Goal: Information Seeking & Learning: Learn about a topic

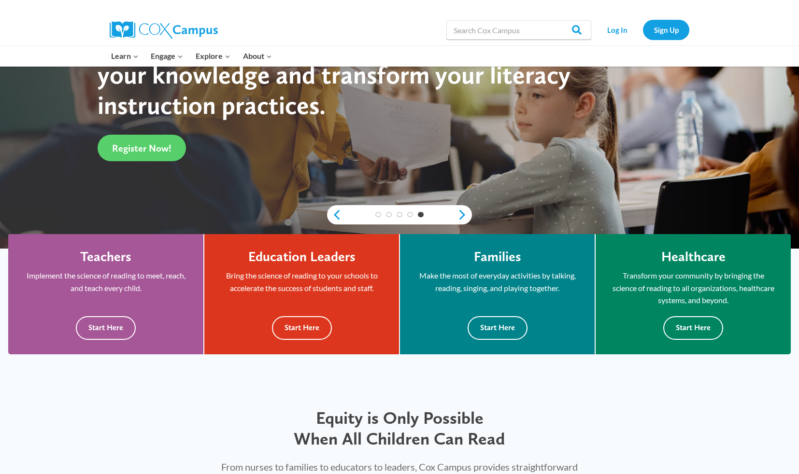
scroll to position [173, 0]
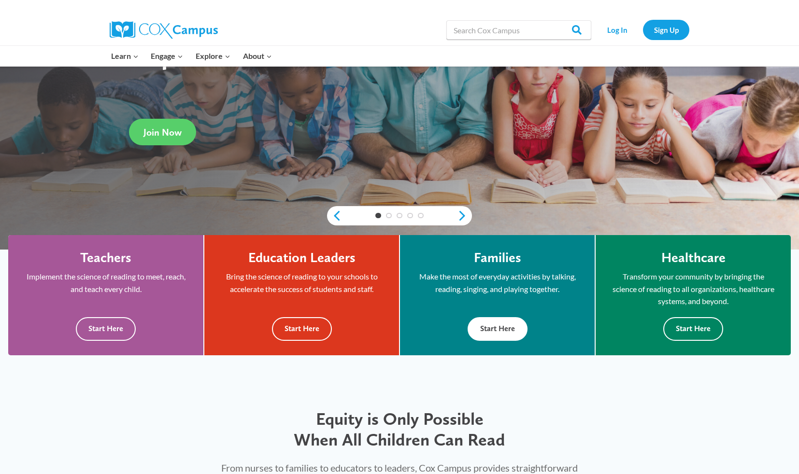
click at [482, 336] on button "Start Here" at bounding box center [498, 329] width 60 height 24
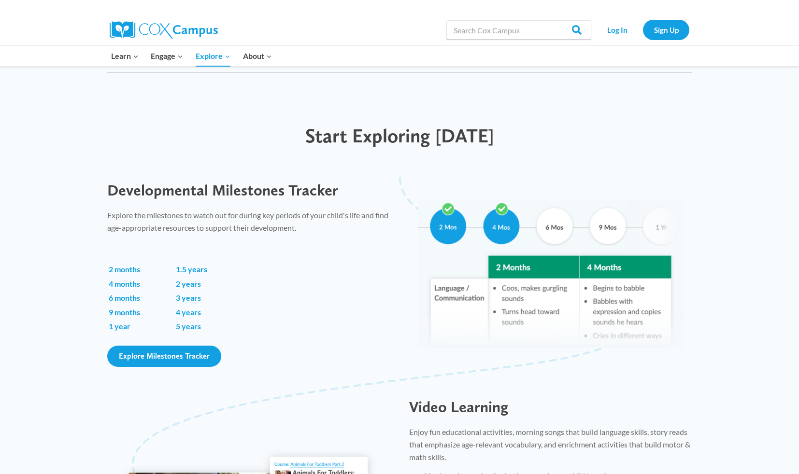
scroll to position [552, 0]
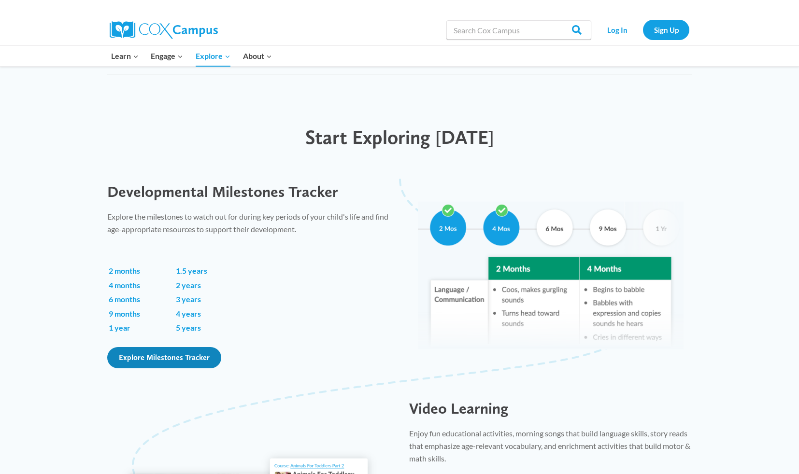
click at [195, 361] on span "Explore Milestones Tracker" at bounding box center [164, 357] width 91 height 9
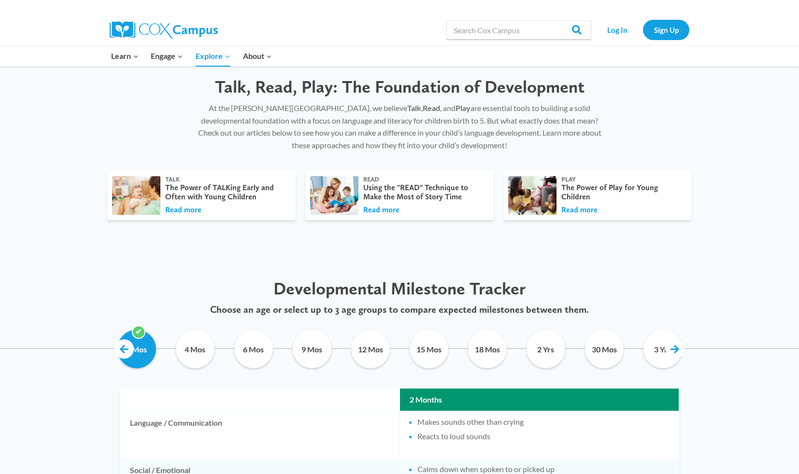
scroll to position [287, 0]
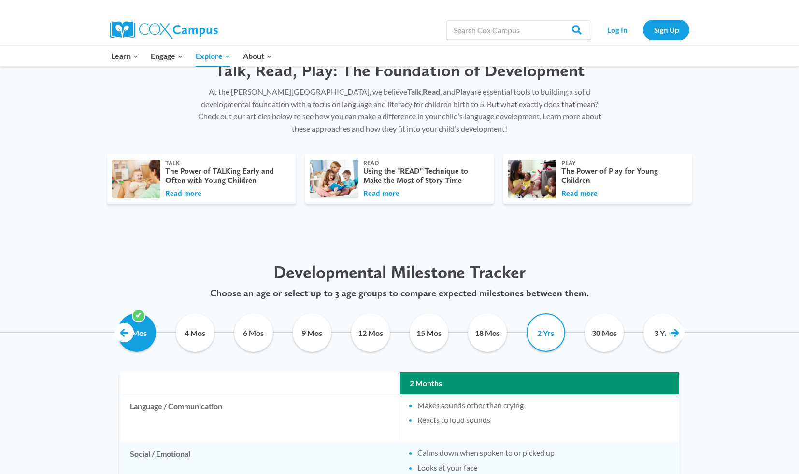
click at [547, 339] on input "2 Yrs" at bounding box center [546, 332] width 44 height 39
checkbox input "true"
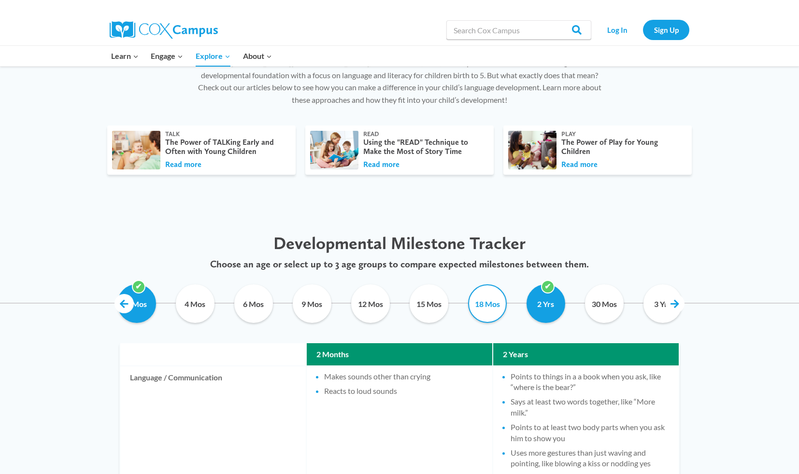
scroll to position [323, 0]
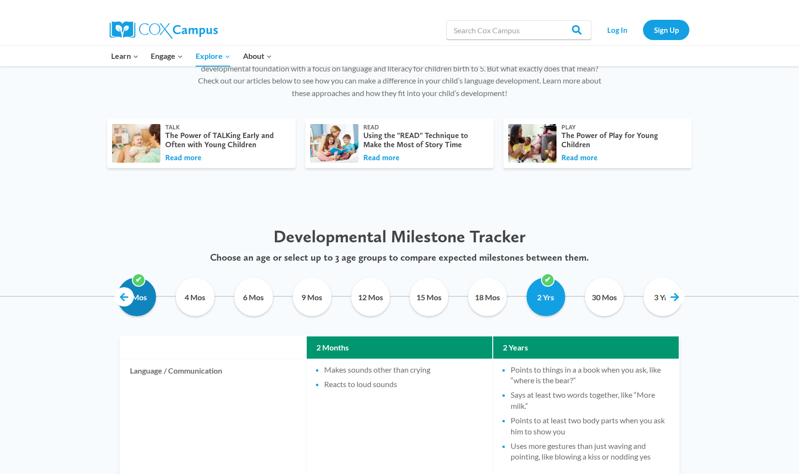
click at [147, 295] on input "2 Mos" at bounding box center [136, 297] width 44 height 39
checkbox input "false"
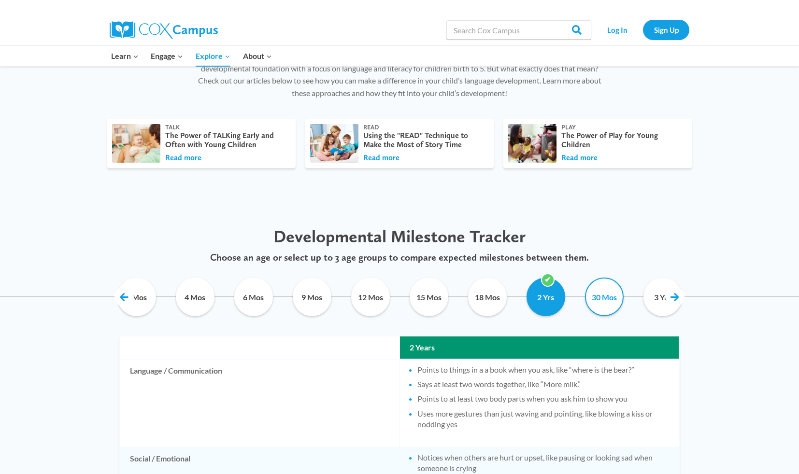
click at [611, 307] on input "30 Mos" at bounding box center [604, 297] width 44 height 39
checkbox input "true"
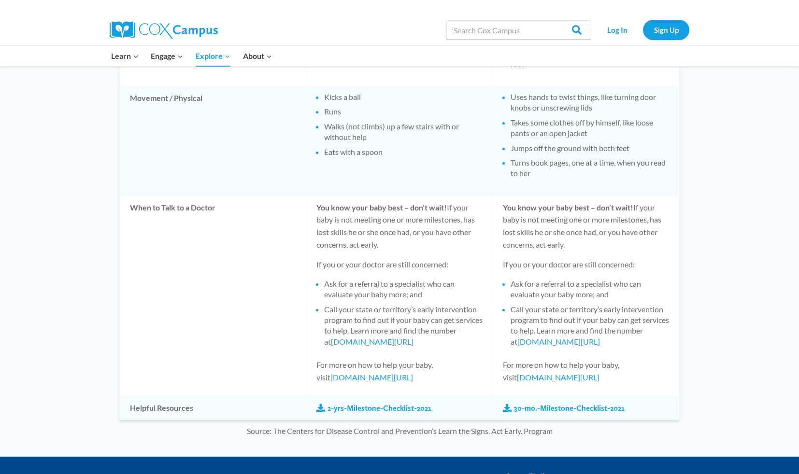
scroll to position [1107, 0]
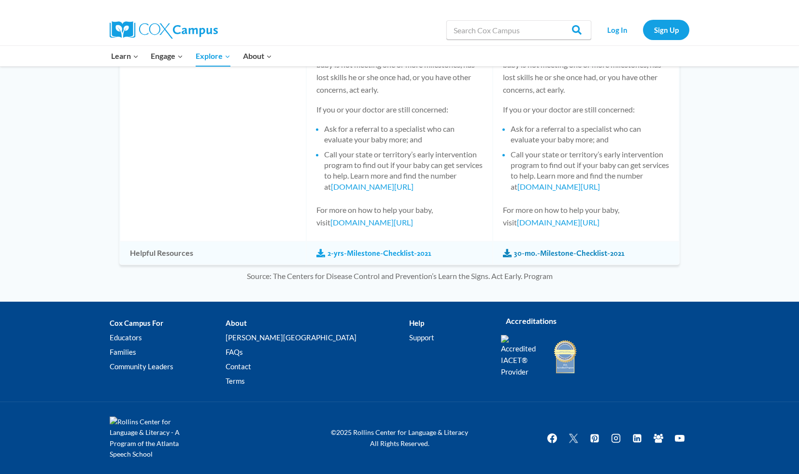
click at [545, 254] on link "30-mo.-Milestone-Checklist-2021" at bounding box center [564, 253] width 122 height 11
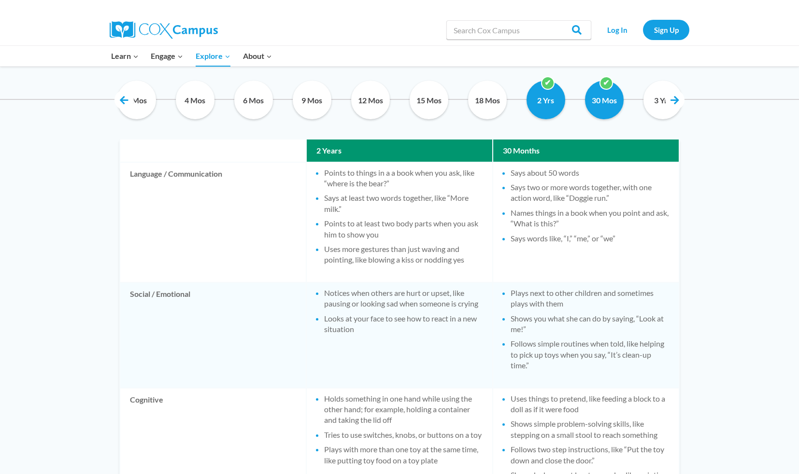
scroll to position [412, 0]
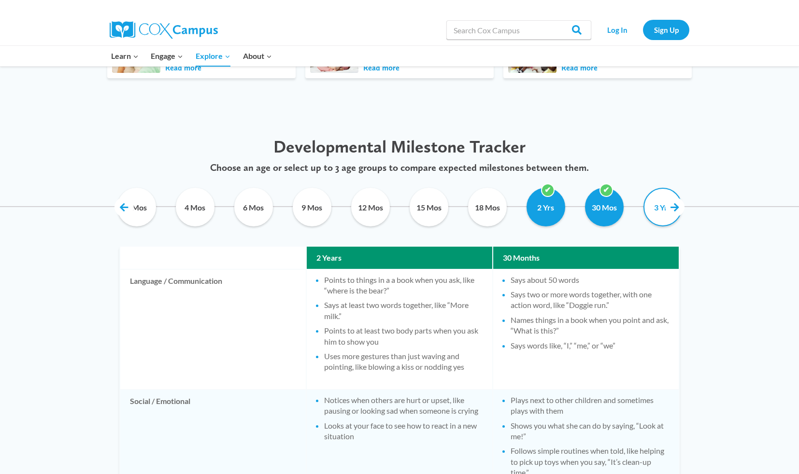
click at [650, 198] on input "3 Yrs" at bounding box center [662, 207] width 44 height 39
checkbox input "true"
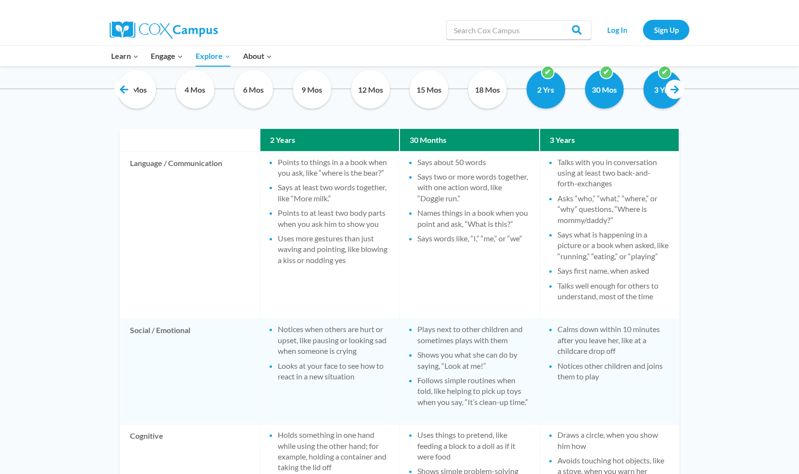
scroll to position [485, 0]
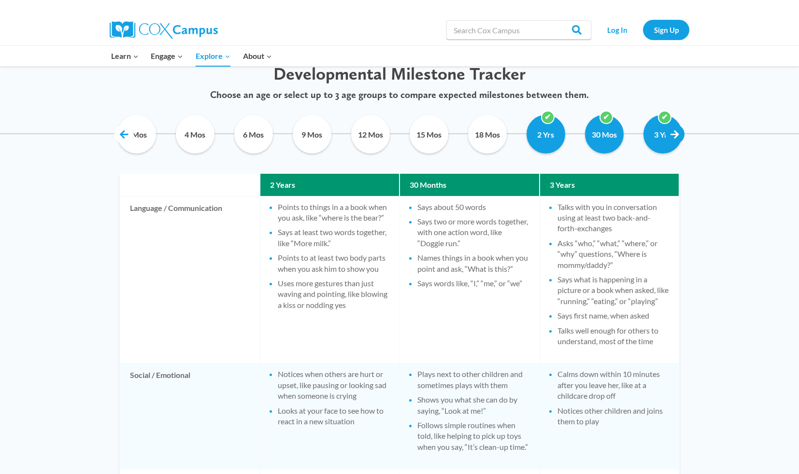
click at [672, 134] on link at bounding box center [674, 134] width 19 height 19
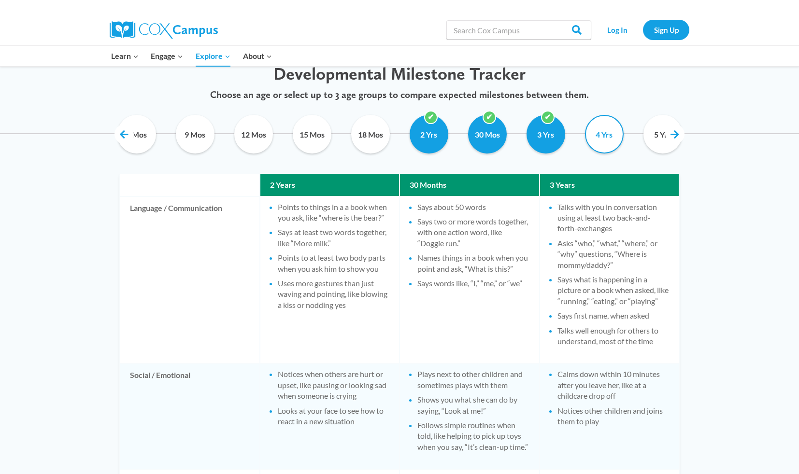
click at [624, 141] on input "4 Yrs" at bounding box center [604, 134] width 44 height 39
click at [615, 135] on input "4 Yrs" at bounding box center [604, 134] width 44 height 39
click at [600, 140] on input "4 Yrs" at bounding box center [604, 134] width 44 height 39
checkbox input "false"
click at [439, 131] on input "2 Yrs" at bounding box center [429, 134] width 44 height 39
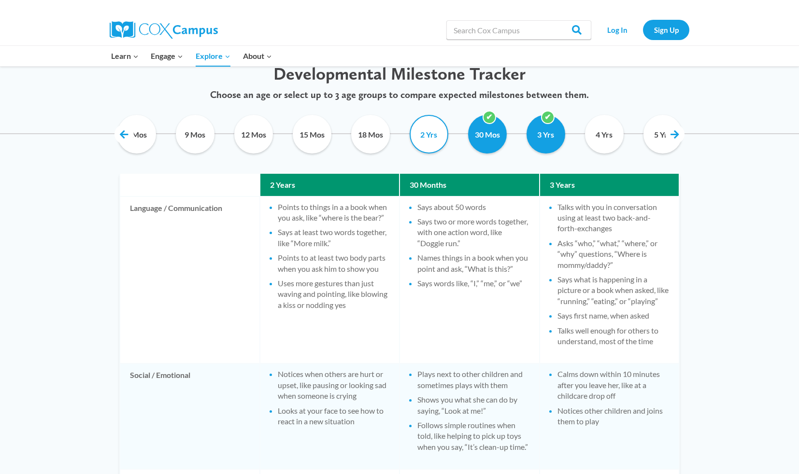
checkbox input "false"
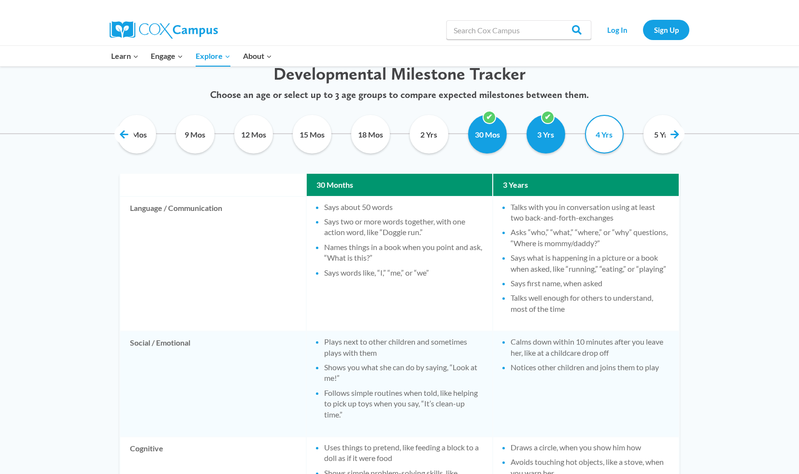
click at [596, 135] on input "4 Yrs" at bounding box center [604, 134] width 44 height 39
checkbox input "true"
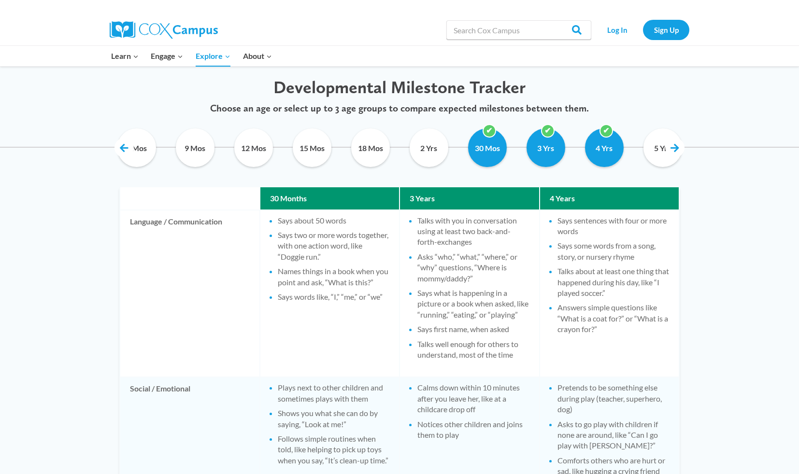
scroll to position [469, 0]
